Goal: Transaction & Acquisition: Obtain resource

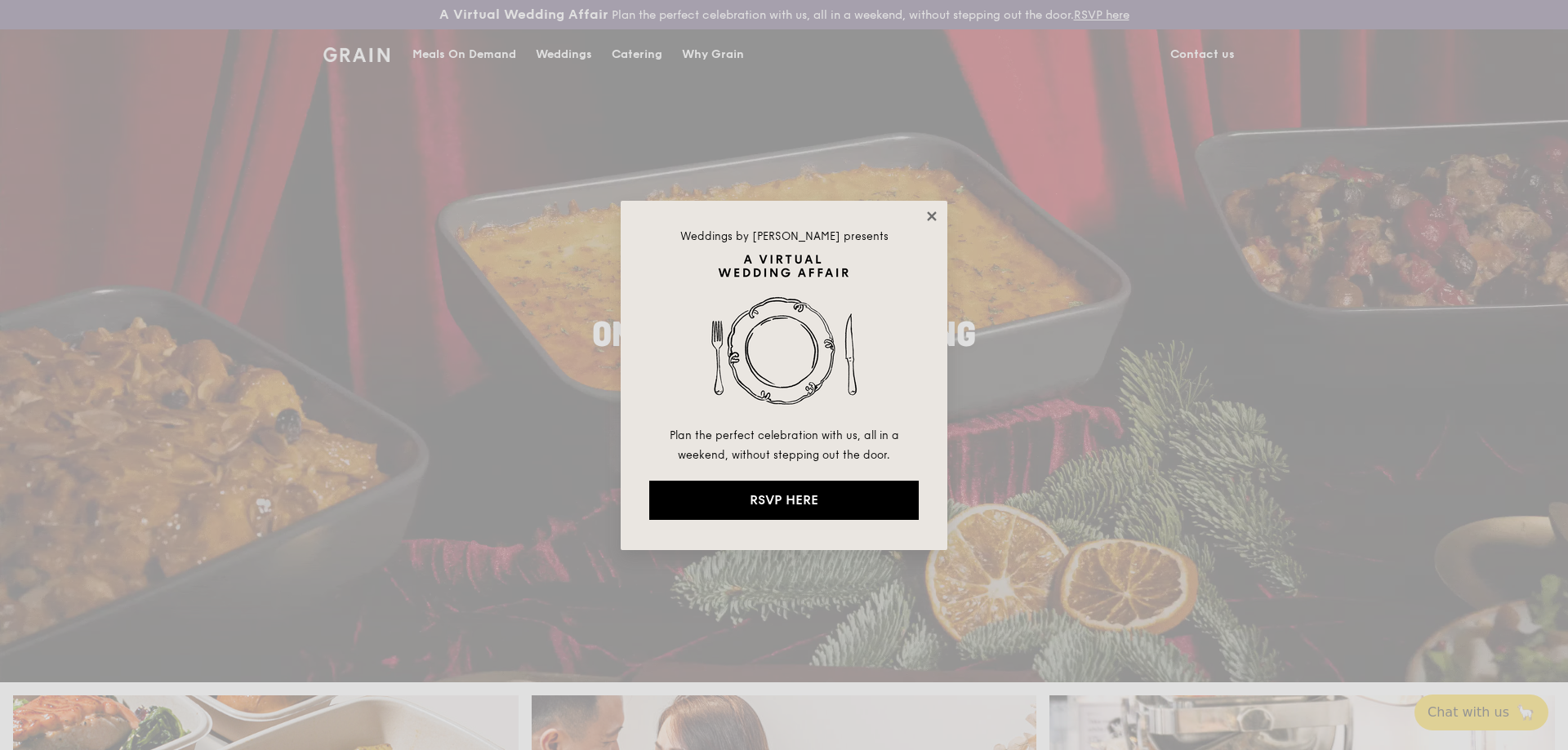
click at [928, 218] on icon at bounding box center [931, 215] width 9 height 9
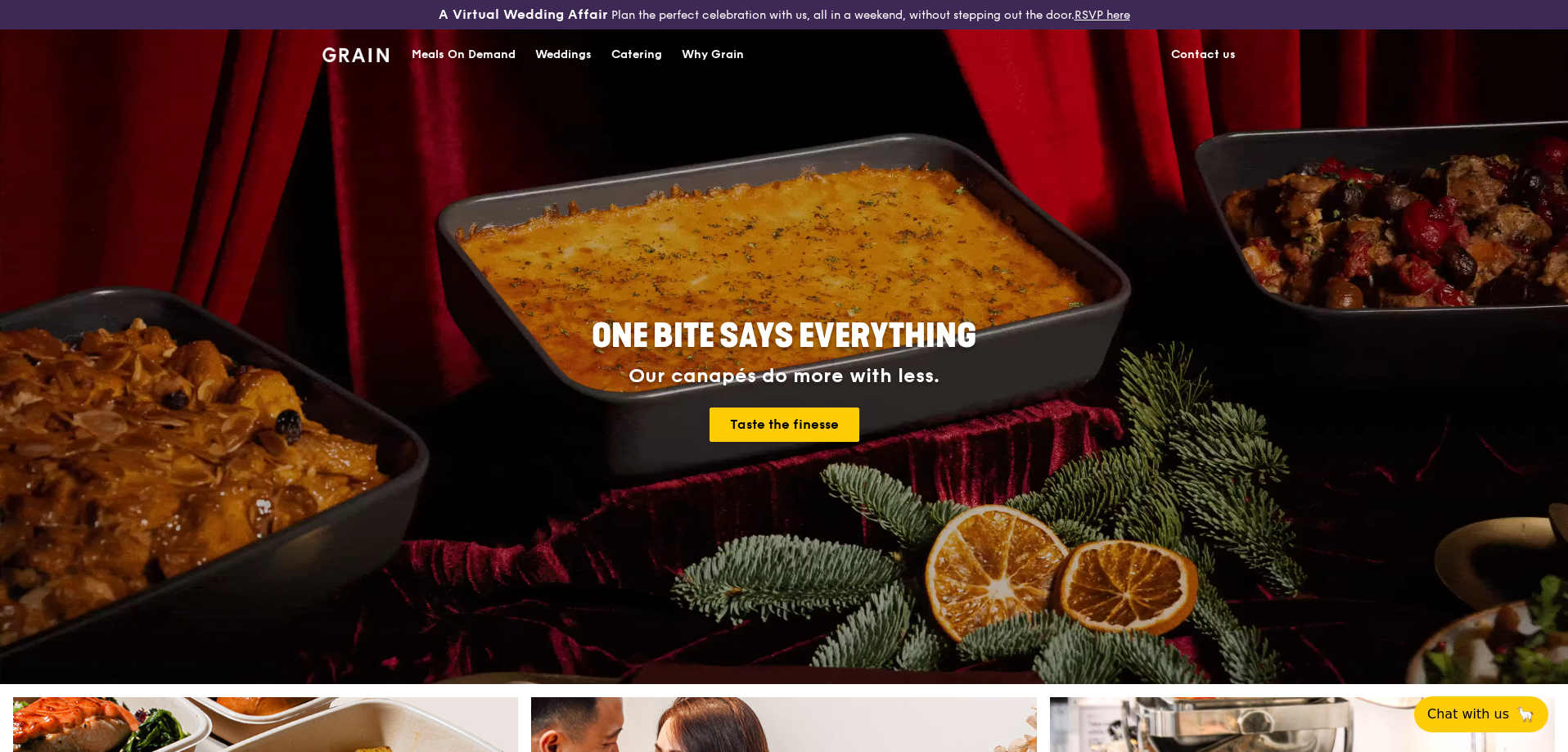
click at [634, 46] on div "Catering" at bounding box center [636, 55] width 50 height 49
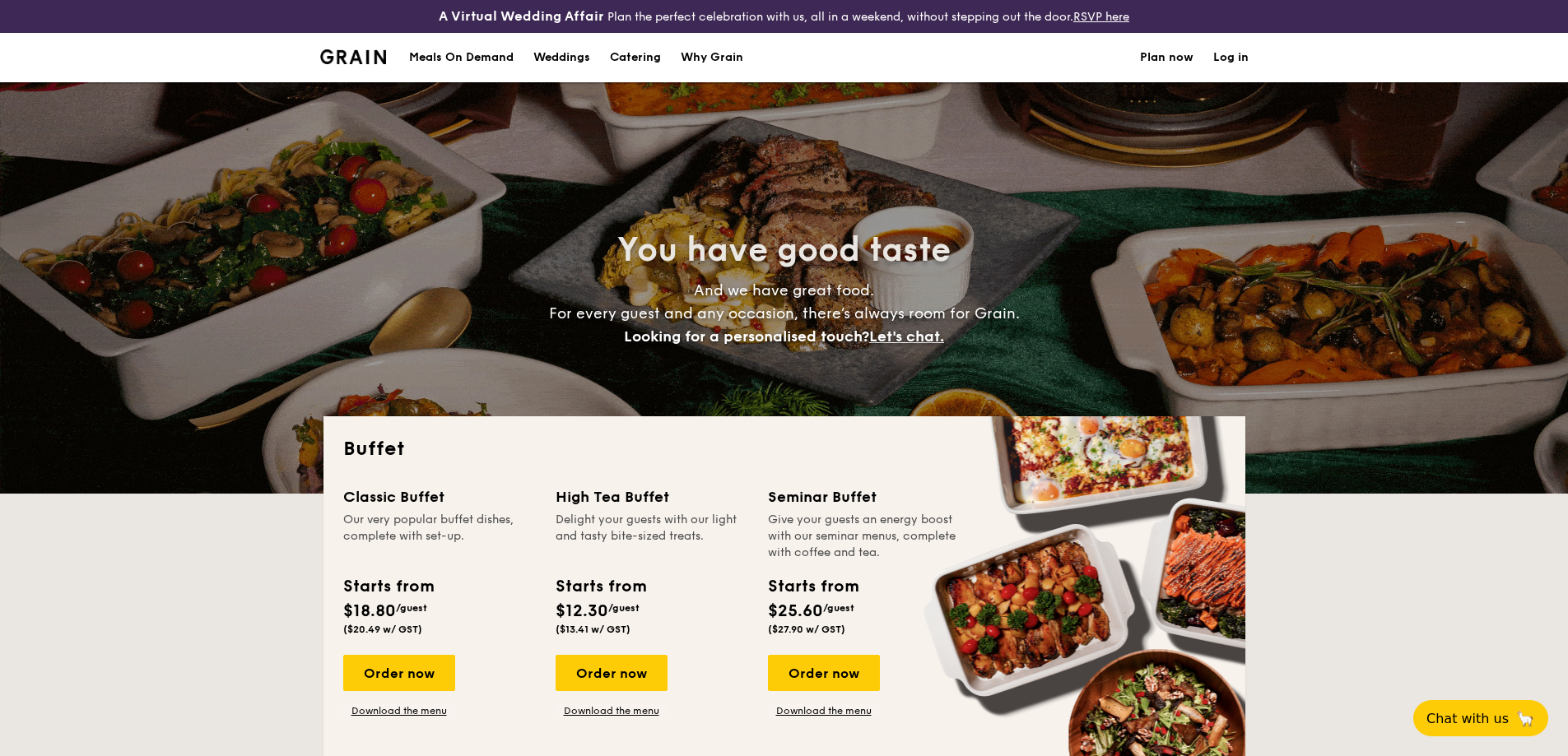
select select
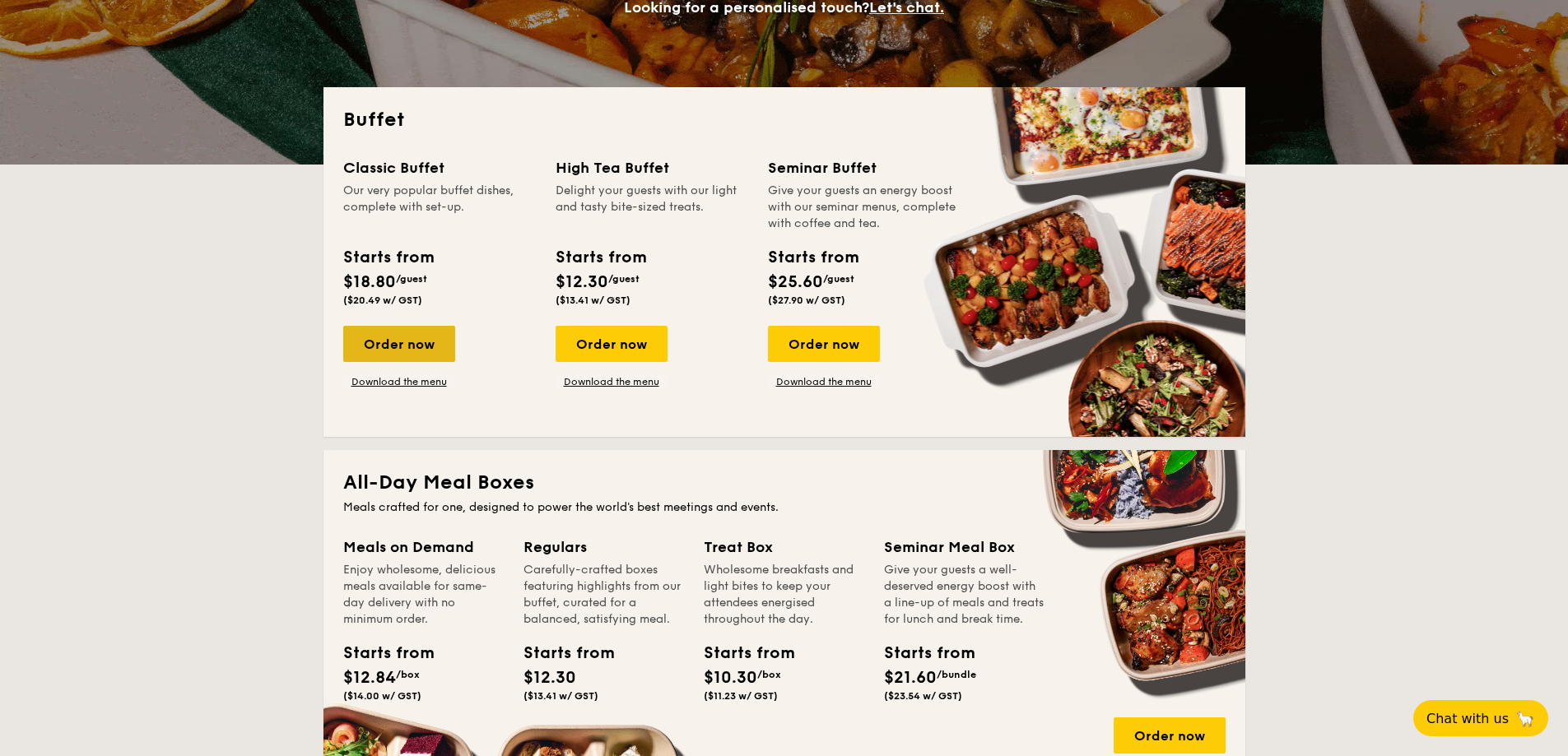
click at [434, 348] on div "Order now" at bounding box center [399, 344] width 112 height 37
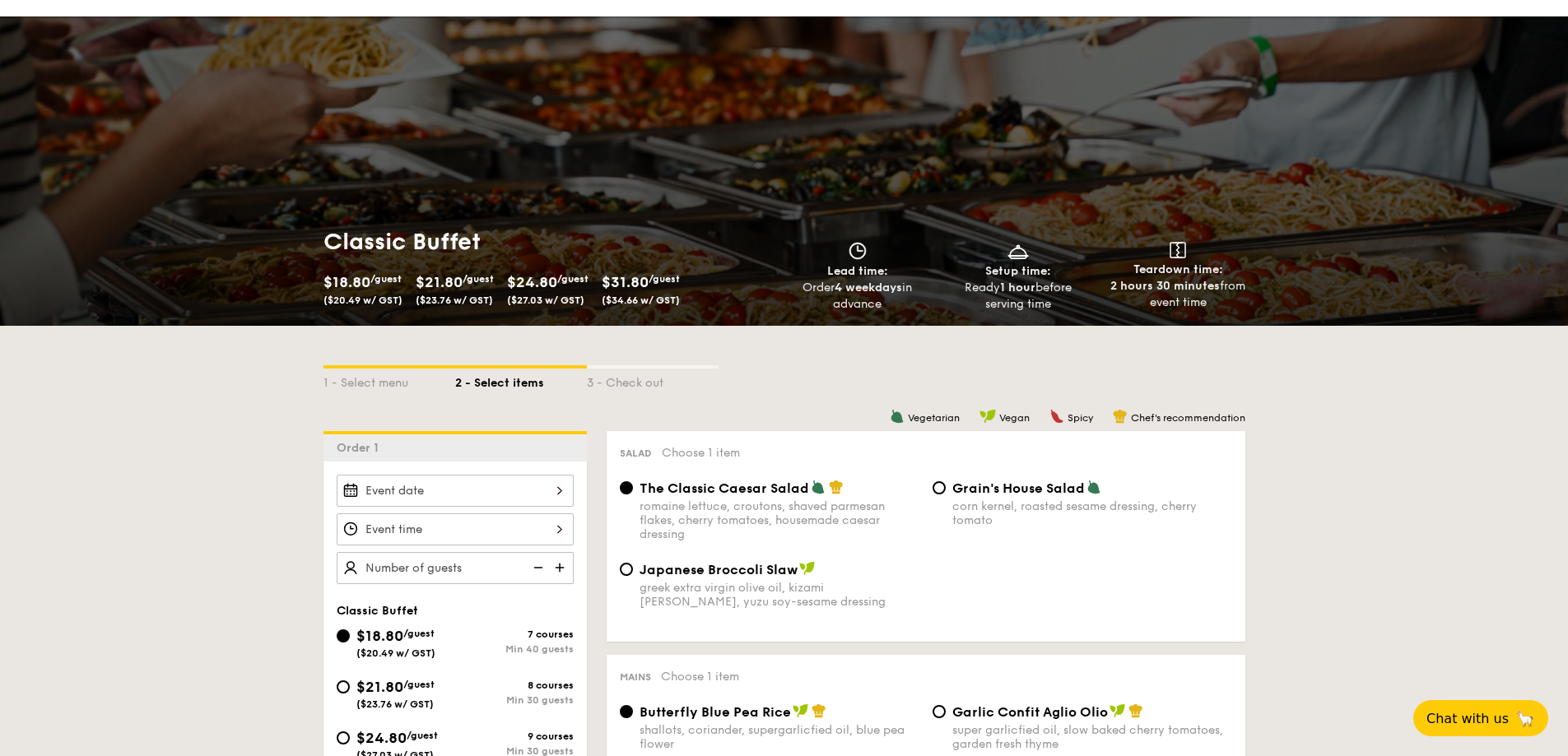
scroll to position [247, 0]
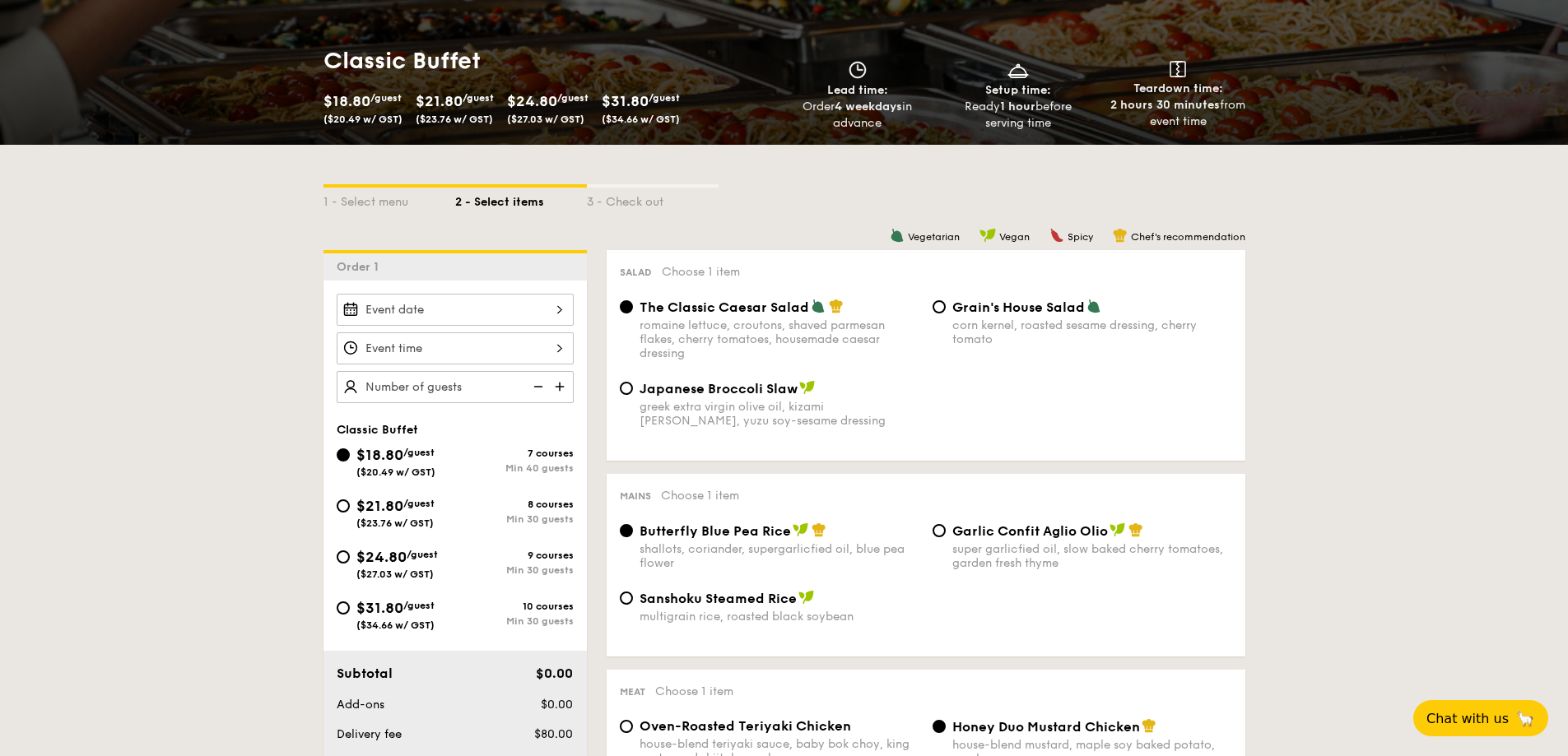
select select
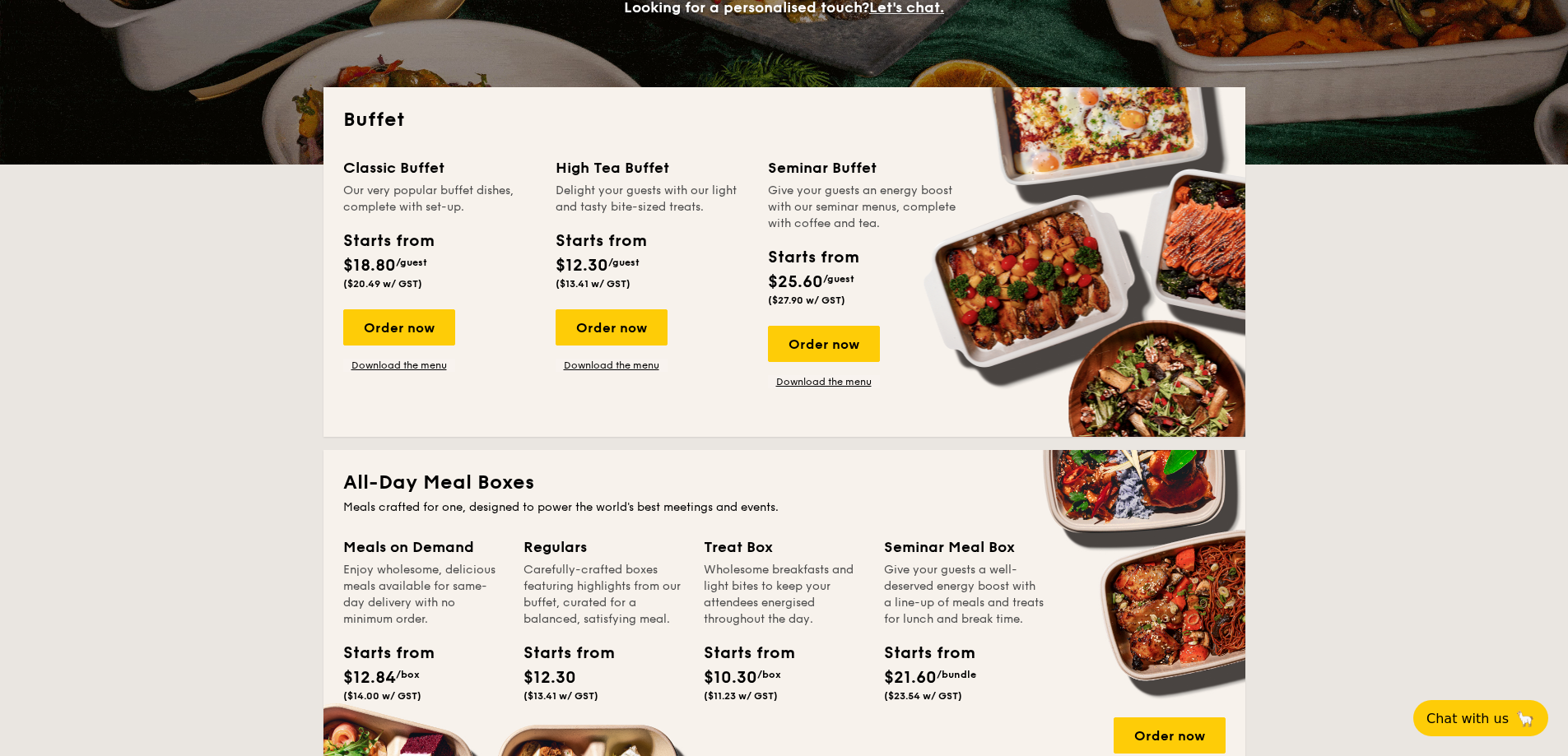
scroll to position [362, 0]
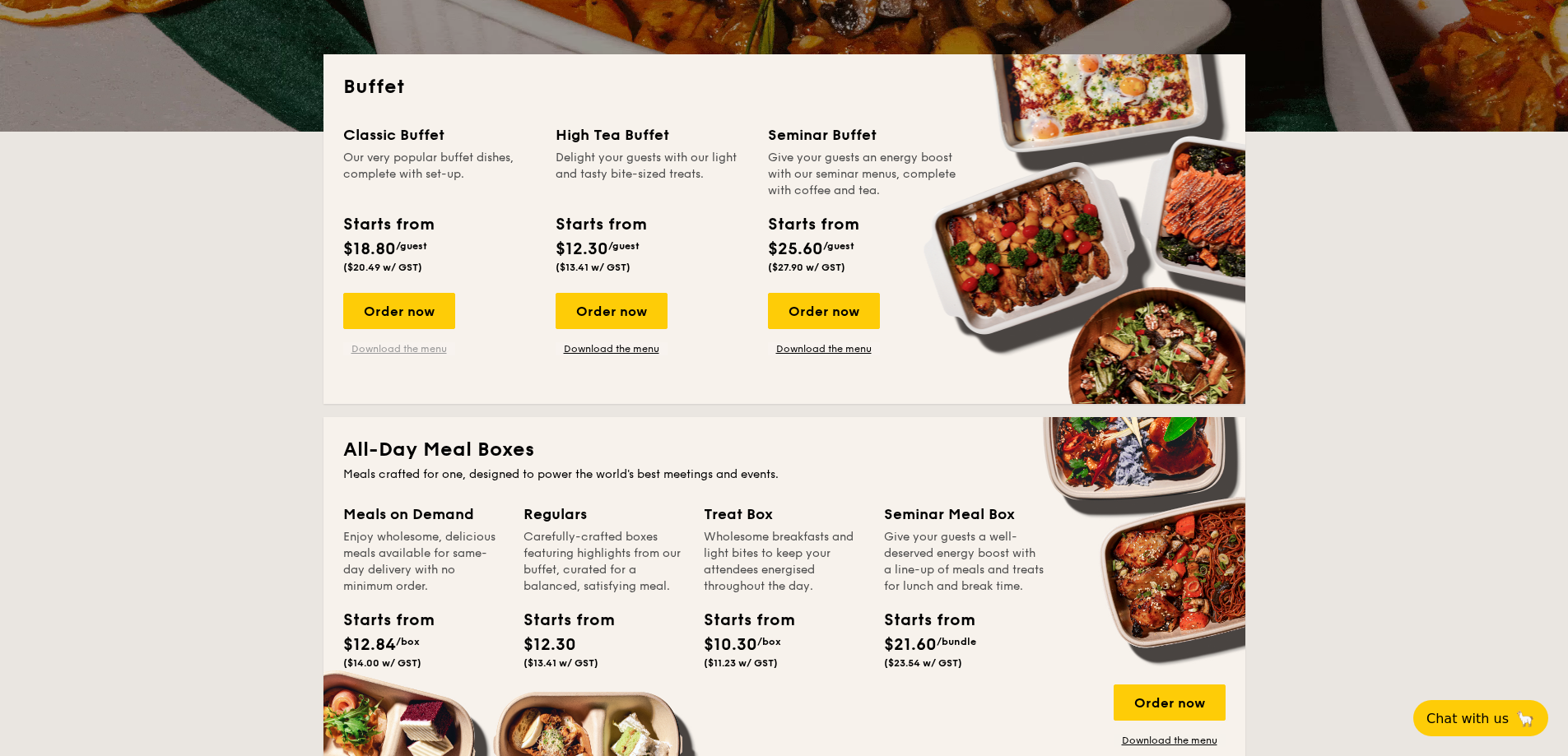
click at [411, 353] on link "Download the menu" at bounding box center [399, 349] width 112 height 13
